Goal: Transaction & Acquisition: Purchase product/service

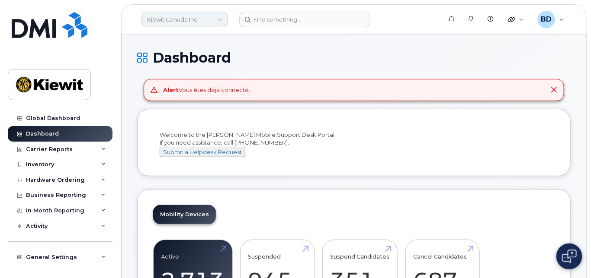
click at [204, 18] on link "Kiewit Canada Inc" at bounding box center [184, 20] width 86 height 16
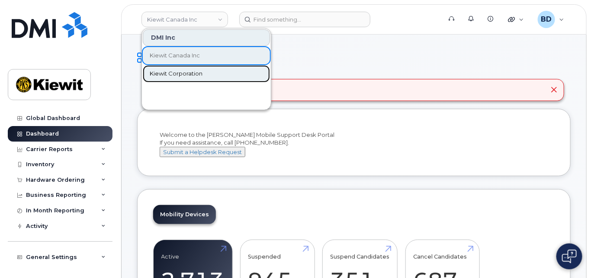
click at [170, 73] on span "Kiewit Corporation" at bounding box center [176, 74] width 53 height 9
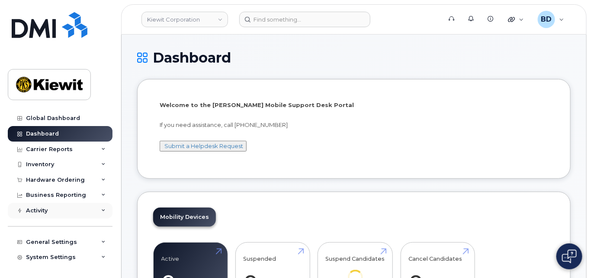
scroll to position [15, 0]
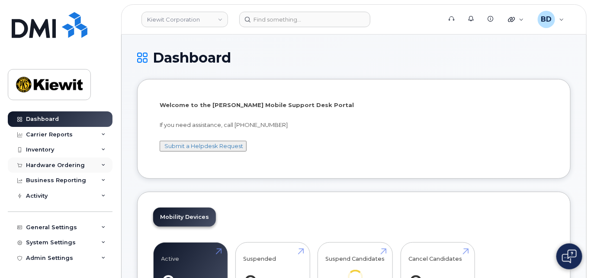
click at [102, 165] on icon at bounding box center [103, 165] width 4 height 4
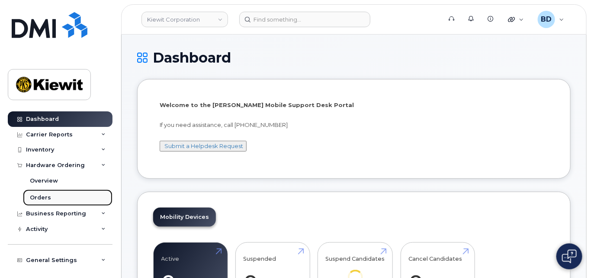
click at [43, 197] on div "Orders" at bounding box center [40, 198] width 21 height 8
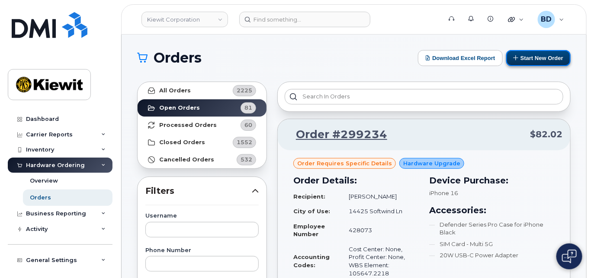
click at [540, 55] on button "Start New Order" at bounding box center [538, 58] width 64 height 16
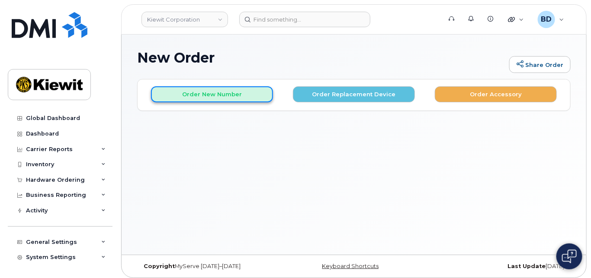
click at [187, 93] on button "Order New Number" at bounding box center [212, 94] width 122 height 16
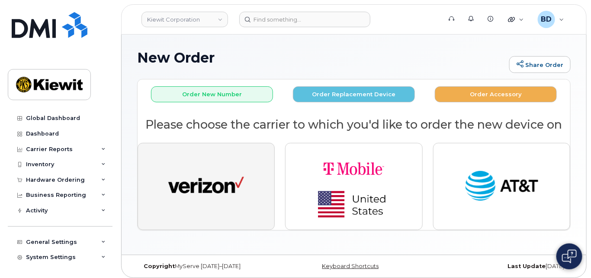
click at [204, 186] on img "button" at bounding box center [206, 186] width 76 height 39
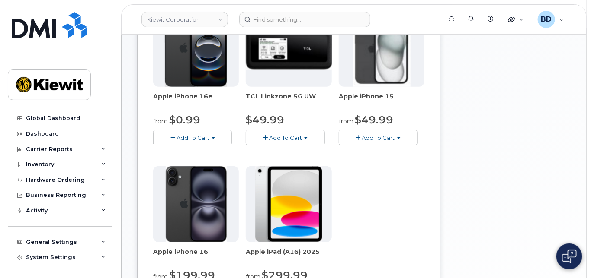
scroll to position [173, 0]
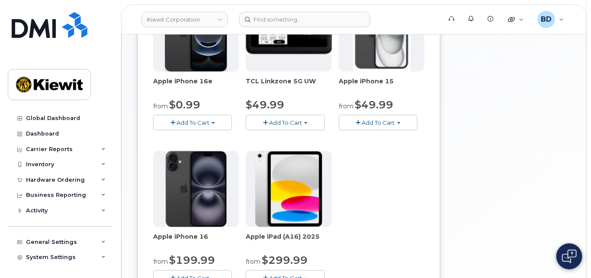
click at [185, 119] on span "Add To Cart" at bounding box center [192, 122] width 33 height 7
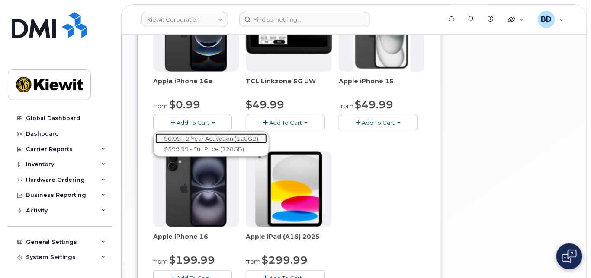
click at [183, 135] on link "$0.99 - 2 Year Activation (128GB)" at bounding box center [211, 139] width 112 height 11
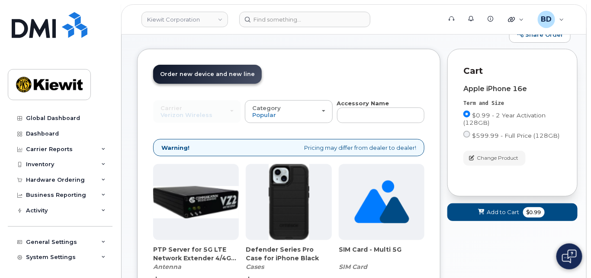
scroll to position [128, 0]
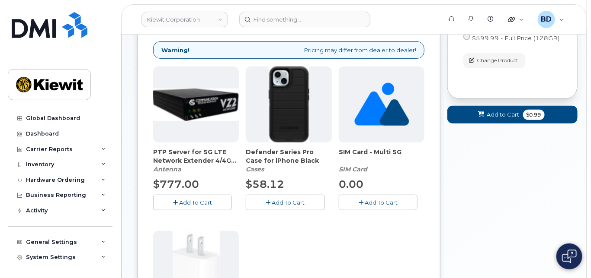
click at [268, 200] on icon "button" at bounding box center [268, 203] width 5 height 6
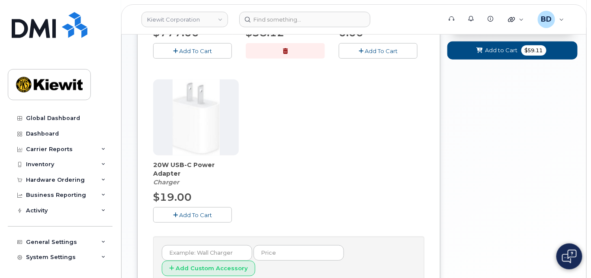
scroll to position [301, 0]
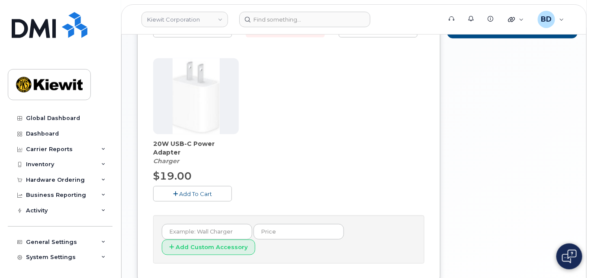
click at [191, 191] on span "Add To Cart" at bounding box center [195, 194] width 33 height 7
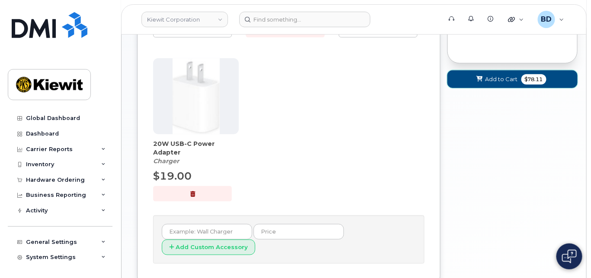
click at [483, 75] on span at bounding box center [479, 79] width 8 height 8
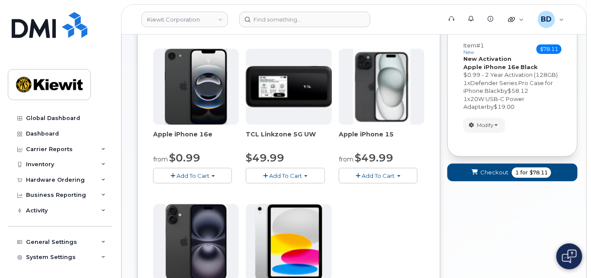
scroll to position [62, 0]
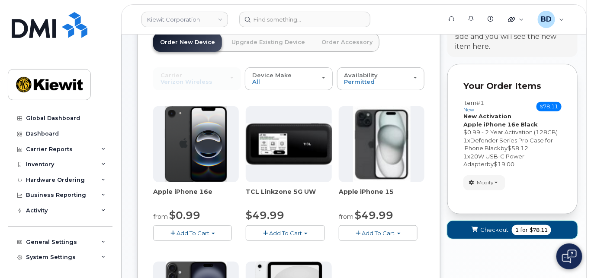
click at [489, 228] on span "Checkout" at bounding box center [494, 230] width 28 height 8
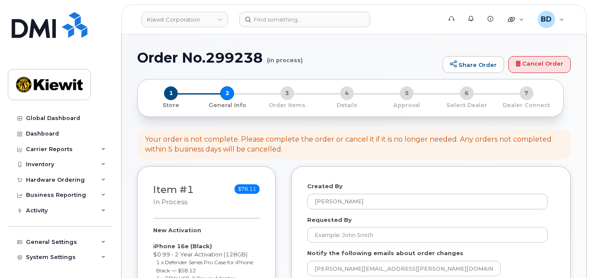
select select
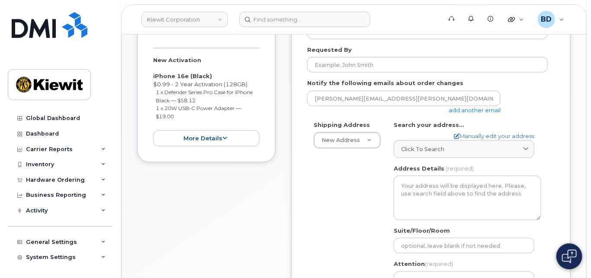
scroll to position [173, 0]
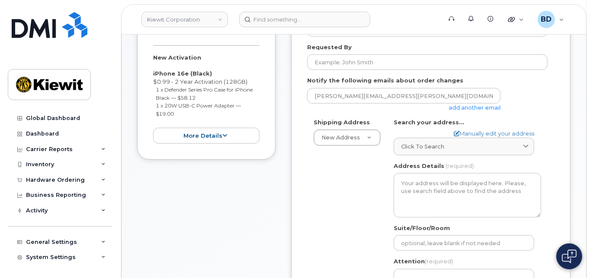
click at [470, 107] on link "add another email" at bounding box center [474, 107] width 52 height 7
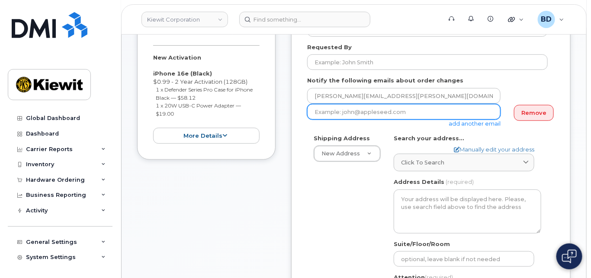
click at [340, 112] on input "email" at bounding box center [403, 112] width 193 height 16
paste input "[PERSON_NAME][EMAIL_ADDRESS][PERSON_NAME][PERSON_NAME][DOMAIN_NAME]"
type input "[PERSON_NAME][EMAIL_ADDRESS][PERSON_NAME][PERSON_NAME][DOMAIN_NAME]"
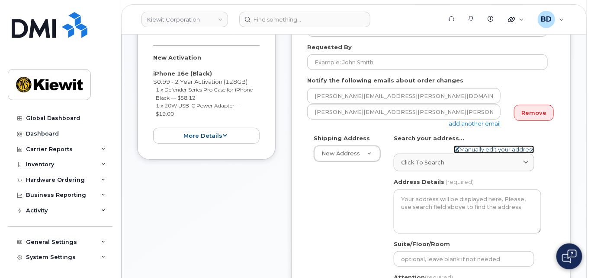
click at [465, 146] on link "Manually edit your address" at bounding box center [494, 150] width 80 height 8
select select
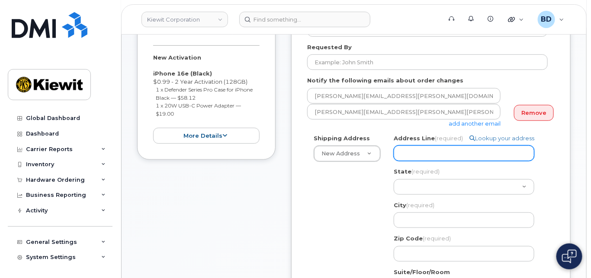
click at [413, 150] on input "Address Line (required)" at bounding box center [463, 154] width 141 height 16
paste input "14660 Dixie Hwy"
select select
type input "14660 Dixie Hwy"
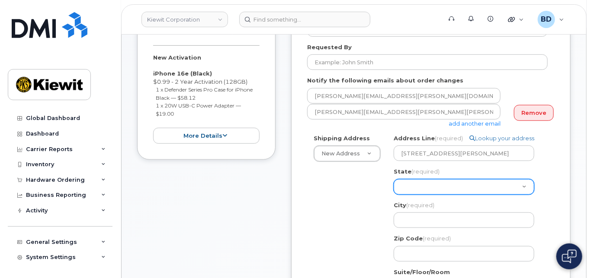
click at [406, 186] on select "Alabama Alaska American Samoa Arizona Arkansas California Colorado Connecticut …" at bounding box center [463, 187] width 141 height 16
select select "KY"
click at [437, 185] on select "Alabama Alaska American Samoa Arizona Arkansas California Colorado Connecticut …" at bounding box center [463, 187] width 141 height 16
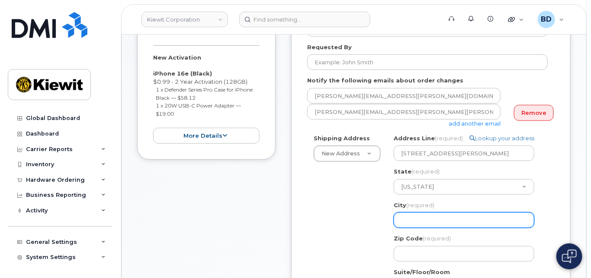
click at [419, 220] on input "City (required)" at bounding box center [463, 221] width 141 height 16
paste input "Louisville"
select select
type input "Louisville"
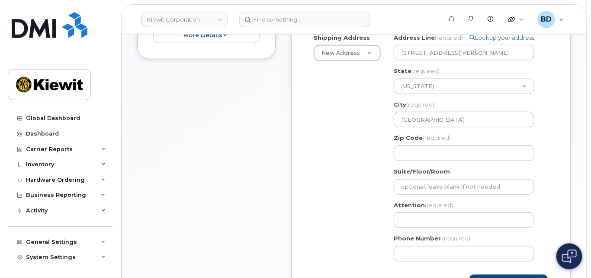
scroll to position [288, 0]
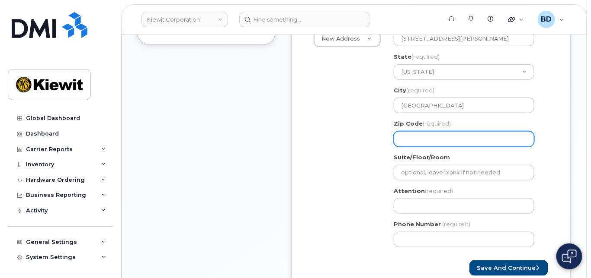
paste input "40272"
select select
click at [411, 138] on input "40272" at bounding box center [463, 139] width 141 height 16
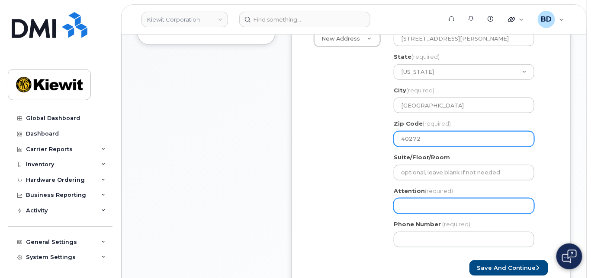
type input "40272"
click at [406, 202] on input "Attention (required)" at bounding box center [463, 206] width 141 height 16
select select
type input "B"
select select
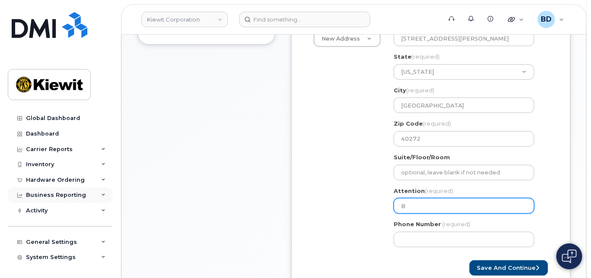
type input "Br"
select select
type input "Bri"
select select
type input "Bria"
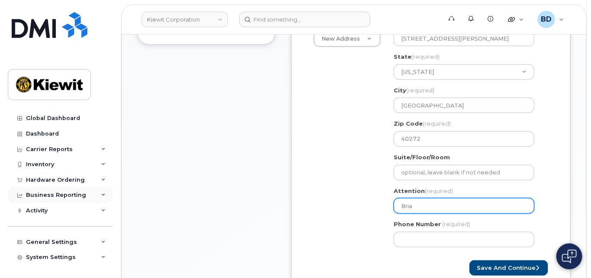
select select
type input "Brian"
select select
type input "Brian P"
select select
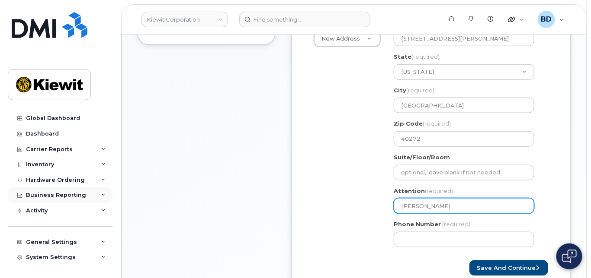
type input "Brian Pa"
select select
type input "Brian Pal"
select select
type input "Brian Palm"
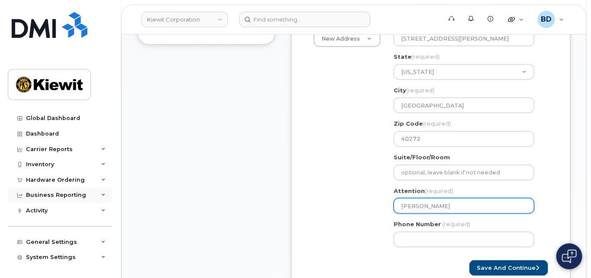
select select
type input "Brian Palme"
select select
type input "Brian Palmer"
select select
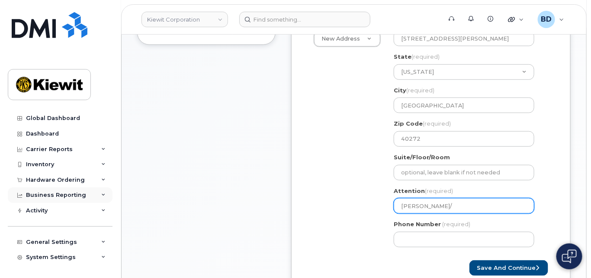
type input "Brian Palmer/"
select select
type input "Brian Palmer/ N"
select select
type input "Brian Palmer/ Ni"
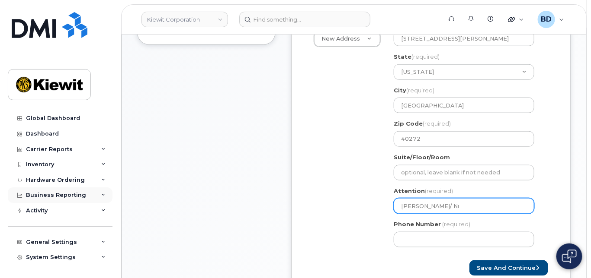
select select
type input "Brian Palmer/ Nic"
select select
type input "Brian Palmer/ Nich"
select select
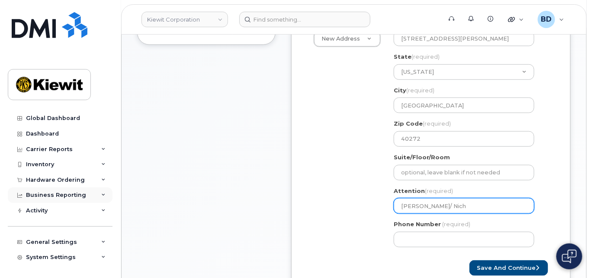
type input "Brian Palmer/ Nicho"
select select
type input "Brian Palmer/ Nichol"
select select
type input "Brian Palmer/ Nichola"
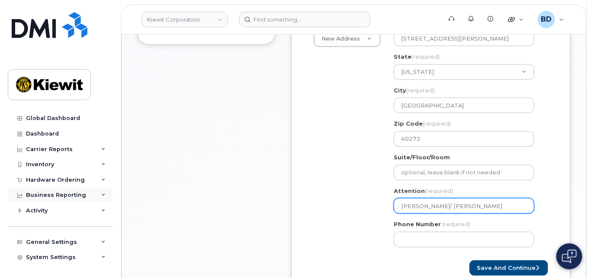
select select
type input "Brian Palmer/ Nicholas"
select select
type input "Brian Palmer/ Nicholas M"
select select
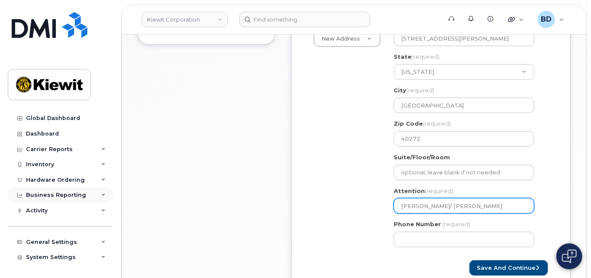
type input "Brian Palmer/ Nicholas Me"
select select
type input "Brian Palmer/ Nicholas Mej"
select select
type input "Brian Palmer/ Nicholas Meji"
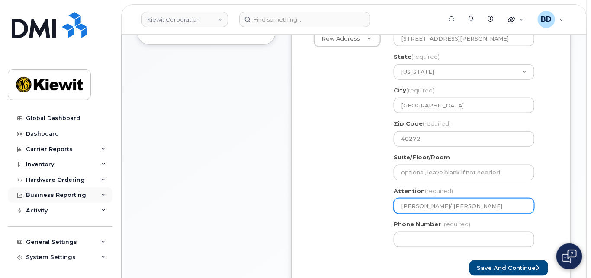
select select
drag, startPoint x: 485, startPoint y: 202, endPoint x: 441, endPoint y: 207, distance: 43.5
click at [441, 207] on input "[PERSON_NAME]/ [PERSON_NAME]" at bounding box center [463, 206] width 141 height 16
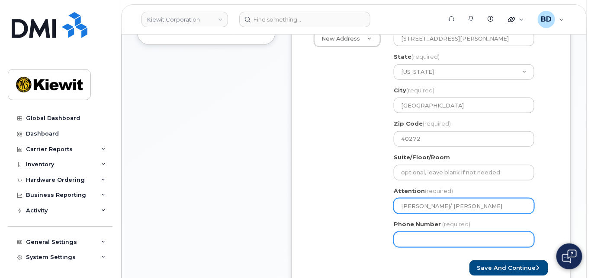
type input "[PERSON_NAME]/ [PERSON_NAME]"
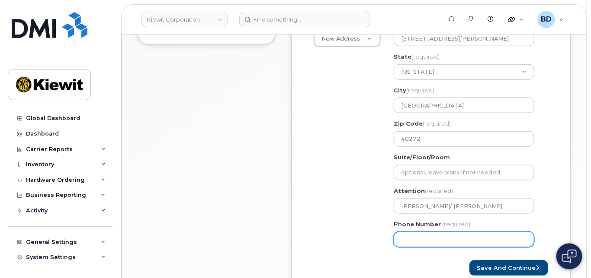
click at [405, 239] on input "Phone Number" at bounding box center [463, 240] width 141 height 16
type input "8777727707"
select select
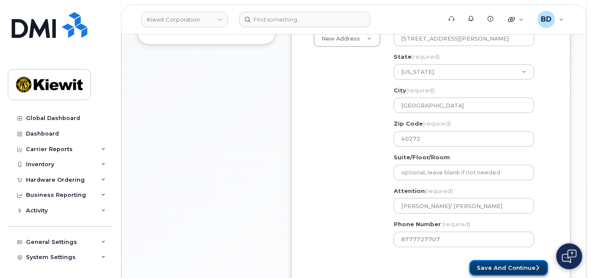
click at [515, 269] on button "Save and Continue" at bounding box center [508, 269] width 79 height 16
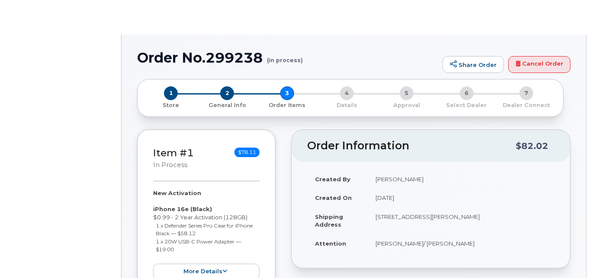
radio input "true"
select select
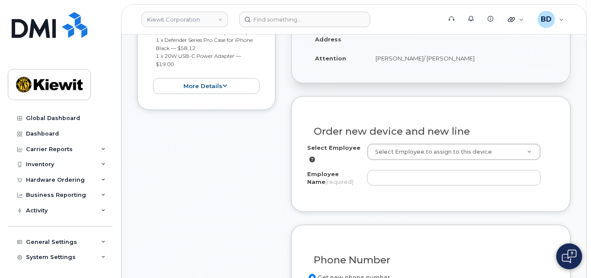
scroll to position [230, 0]
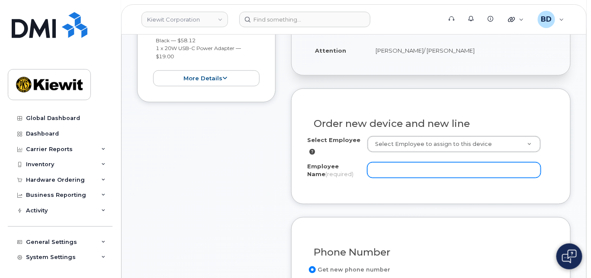
click at [401, 169] on input "Employee Name (required)" at bounding box center [453, 171] width 173 height 16
paste input "[PERSON_NAME]"
type input "[PERSON_NAME]"
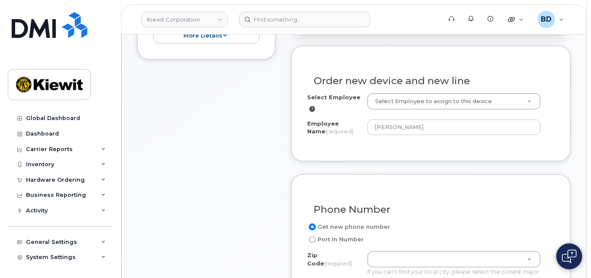
scroll to position [346, 0]
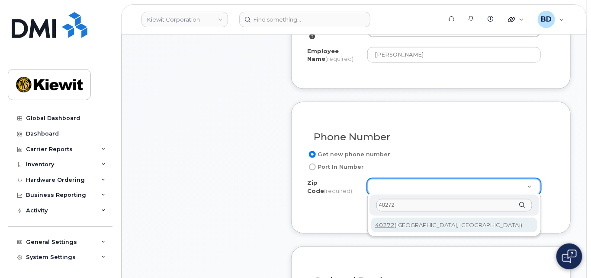
type input "40272"
type input "40272 ([GEOGRAPHIC_DATA], [GEOGRAPHIC_DATA])"
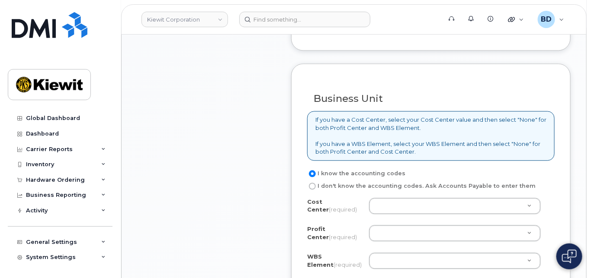
scroll to position [749, 0]
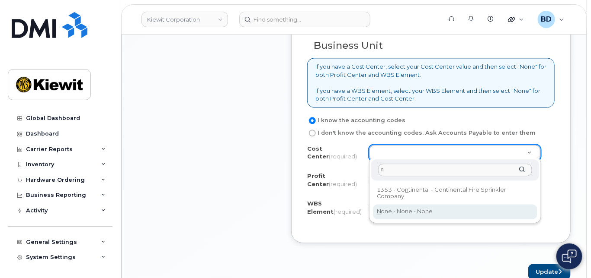
type input "n"
drag, startPoint x: 393, startPoint y: 213, endPoint x: 390, endPoint y: 201, distance: 12.0
type input "None"
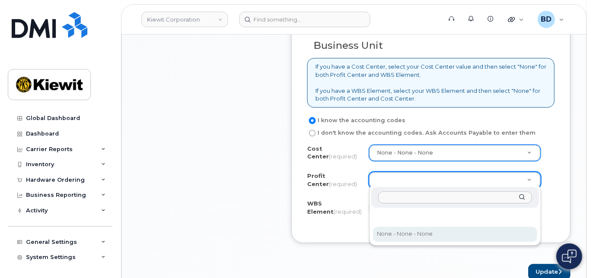
drag, startPoint x: 394, startPoint y: 232, endPoint x: 389, endPoint y: 215, distance: 17.6
select select "None"
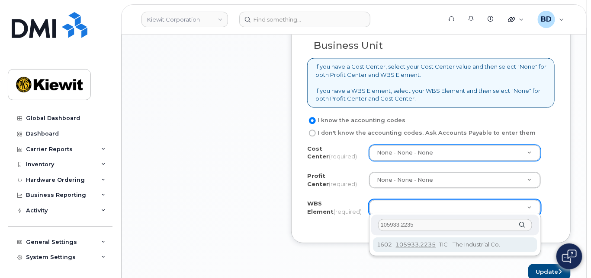
type input "105933.2235"
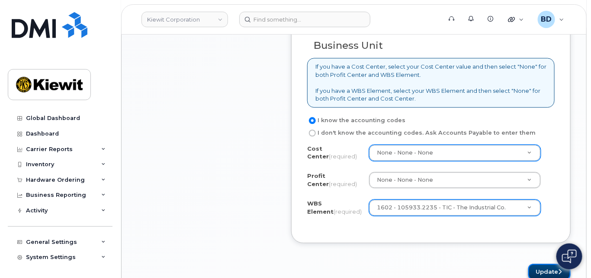
click at [542, 265] on button "Update" at bounding box center [549, 272] width 42 height 16
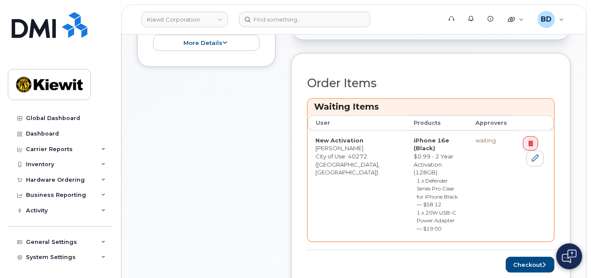
scroll to position [288, 0]
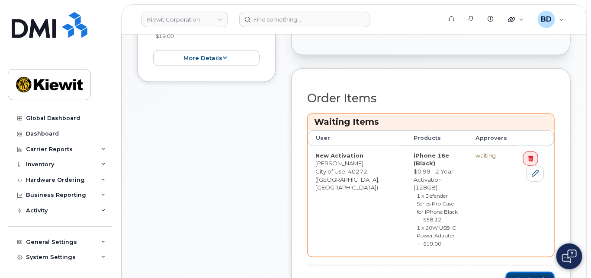
click at [526, 272] on button "Checkout" at bounding box center [529, 280] width 49 height 16
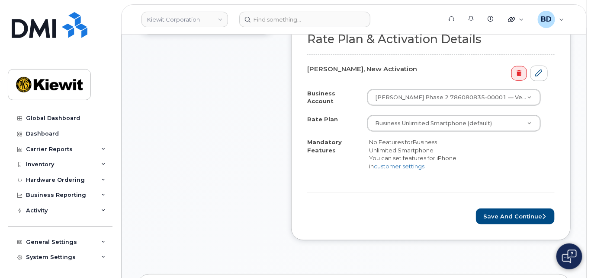
scroll to position [288, 0]
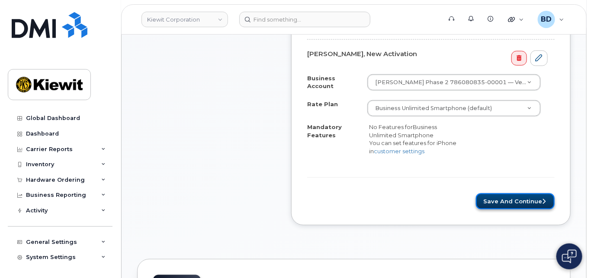
click at [502, 197] on button "Save and Continue" at bounding box center [515, 202] width 79 height 16
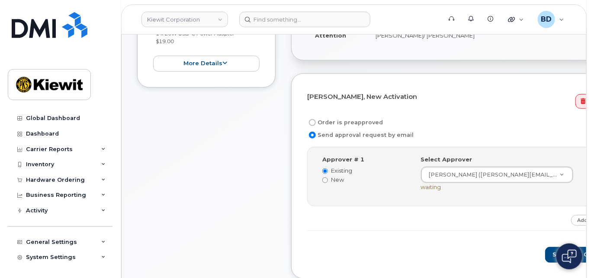
scroll to position [230, 0]
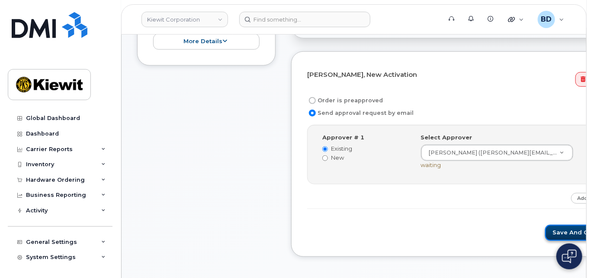
click at [545, 230] on button "Save and Continue" at bounding box center [582, 233] width 74 height 16
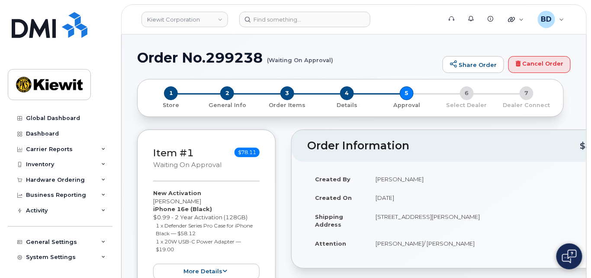
click at [240, 60] on h1 "Order No.299238 (Waiting On Approval)" at bounding box center [287, 57] width 301 height 15
copy h1 "299238"
